Goal: Information Seeking & Learning: Learn about a topic

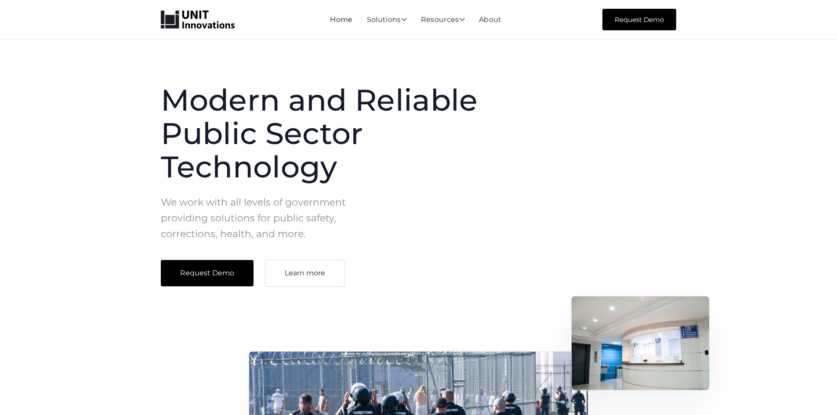
click at [338, 23] on link "Home" at bounding box center [341, 19] width 22 height 8
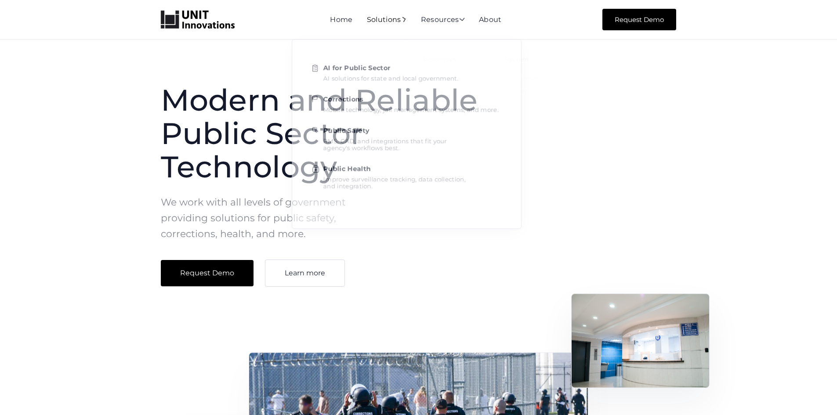
click at [393, 20] on div "Solutions " at bounding box center [387, 20] width 40 height 8
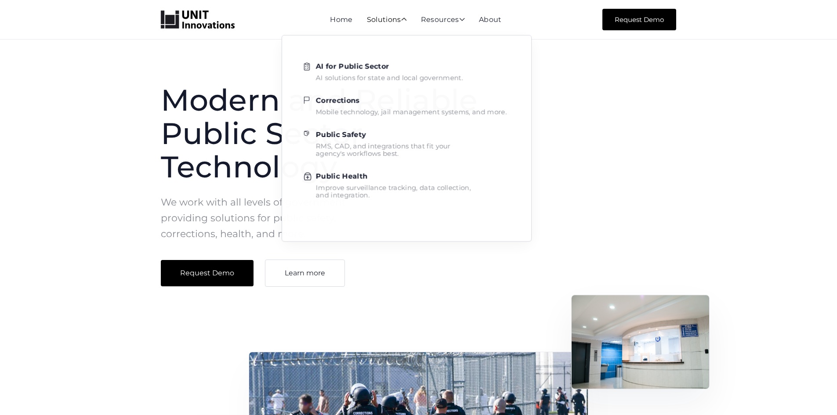
click at [390, 19] on div "Solutions " at bounding box center [387, 20] width 40 height 8
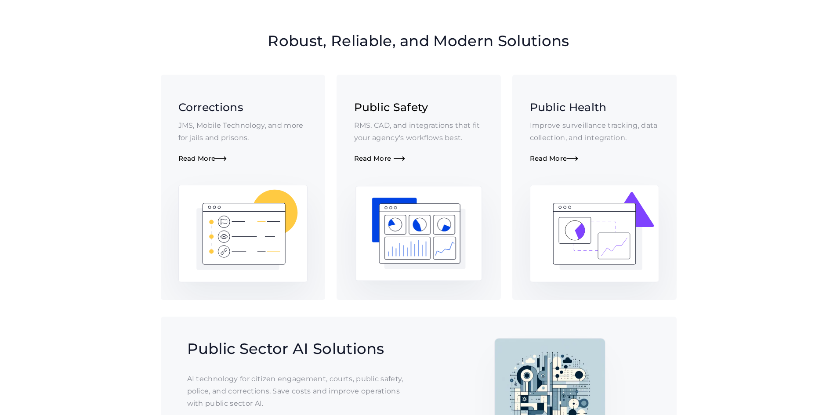
scroll to position [615, 0]
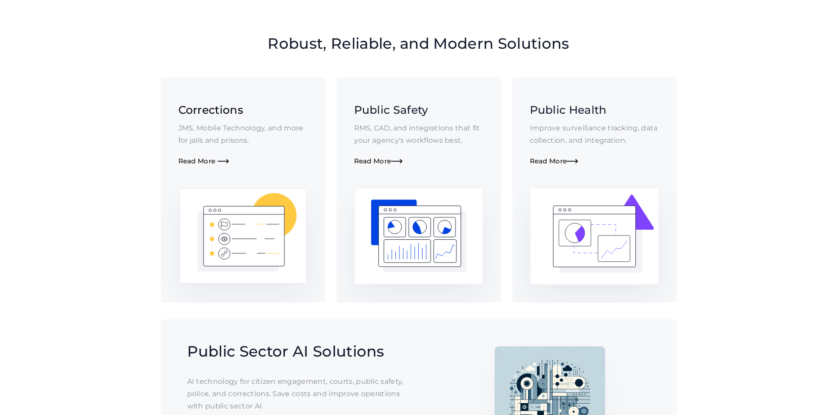
click at [215, 152] on div "Corrections JMS, Mobile Technology, and more for jails and prisons. Read More " at bounding box center [242, 134] width 129 height 64
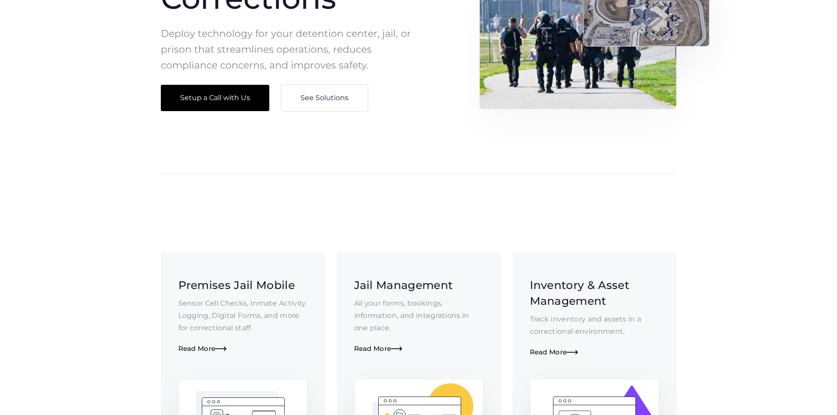
scroll to position [132, 0]
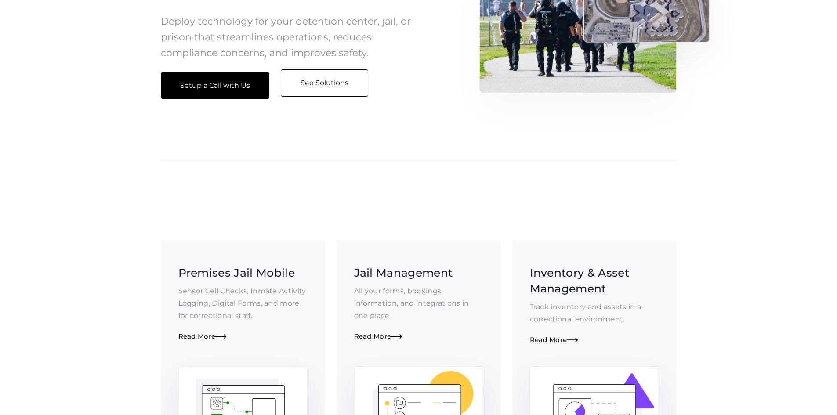
click at [316, 90] on link "See Solutions" at bounding box center [324, 82] width 87 height 27
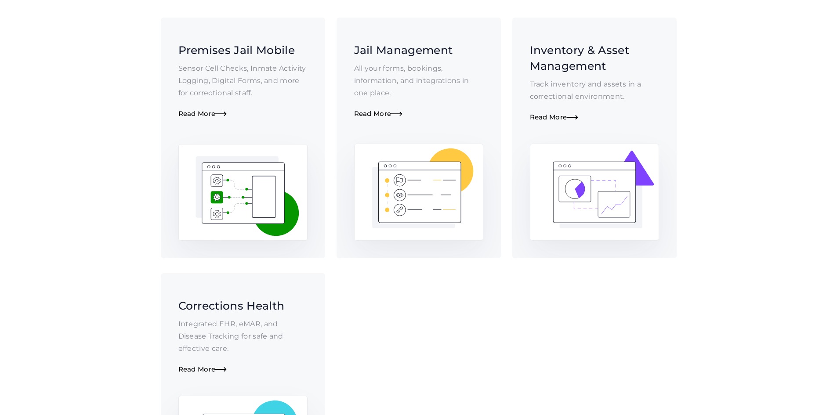
scroll to position [355, 0]
click at [262, 73] on p "Sensor Cell Checks, Inmate Activity Logging, Digital Forms, and more for correc…" at bounding box center [242, 80] width 129 height 37
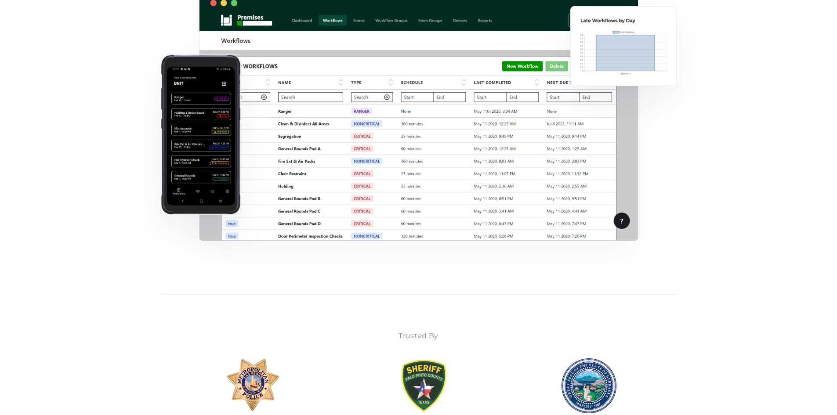
scroll to position [295, 0]
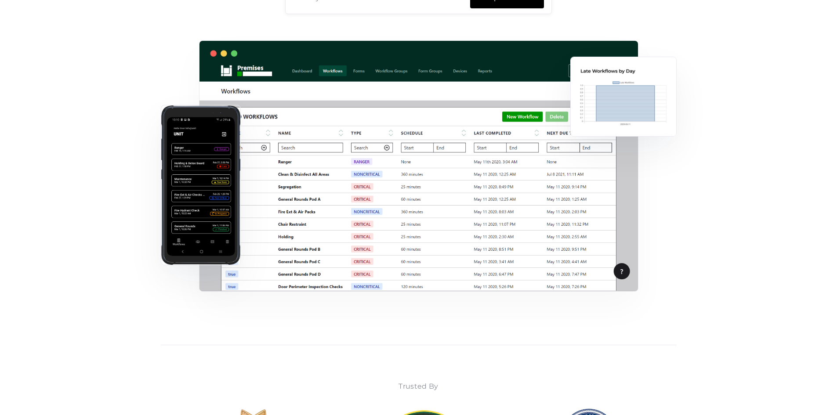
click at [619, 271] on img at bounding box center [418, 165] width 439 height 251
click at [367, 174] on img at bounding box center [418, 165] width 439 height 251
click at [229, 171] on img at bounding box center [201, 185] width 80 height 160
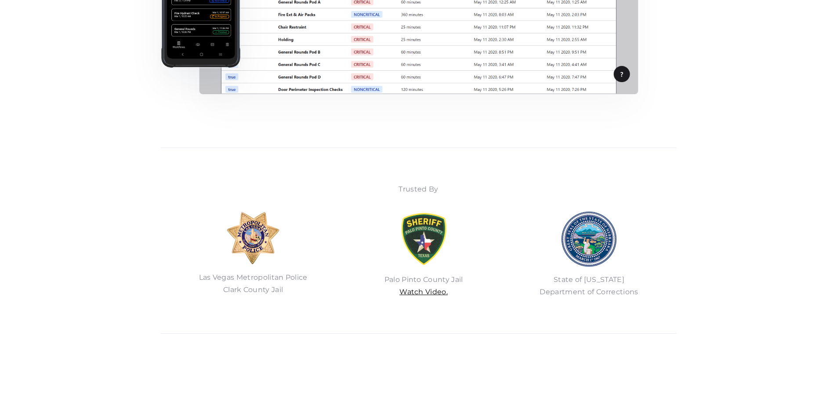
scroll to position [471, 0]
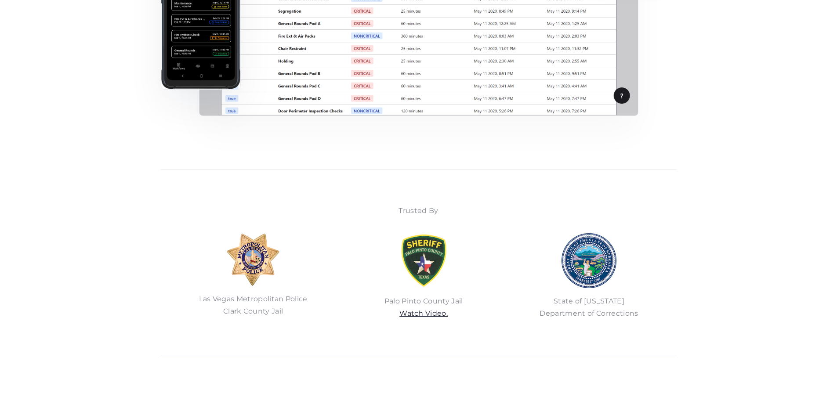
click at [418, 317] on link "Watch Video." at bounding box center [423, 313] width 48 height 8
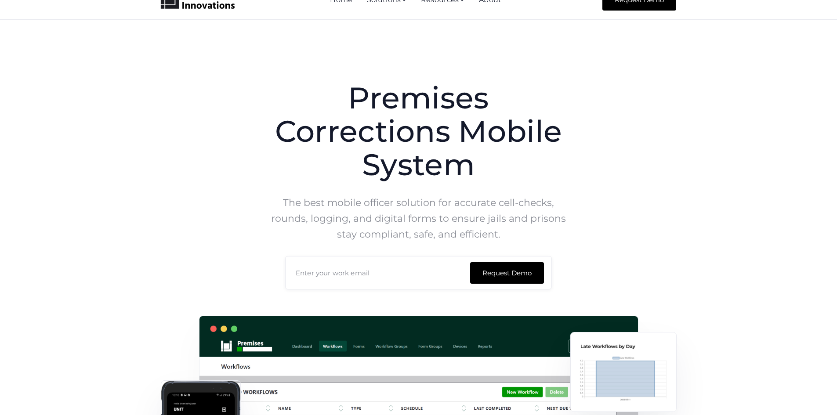
scroll to position [0, 0]
